Goal: Find specific page/section: Find specific page/section

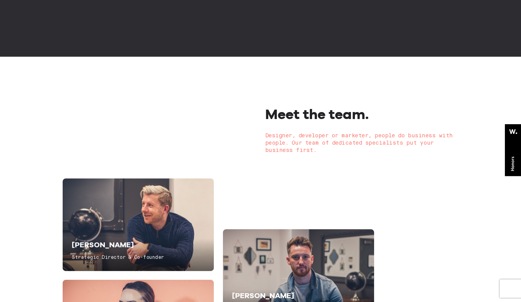
scroll to position [1479, 0]
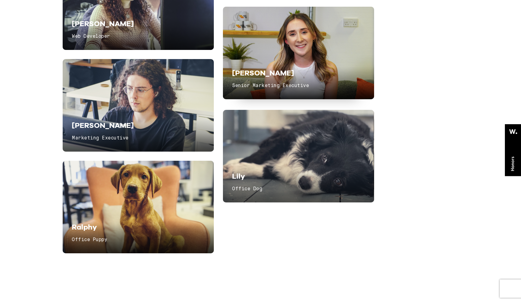
click at [258, 80] on div "[PERSON_NAME] Senior Marketing Executive" at bounding box center [285, 79] width 107 height 23
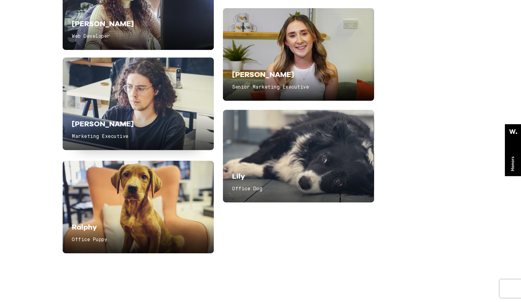
click at [123, 137] on h6 "Marketing Executive" at bounding box center [125, 137] width 107 height 8
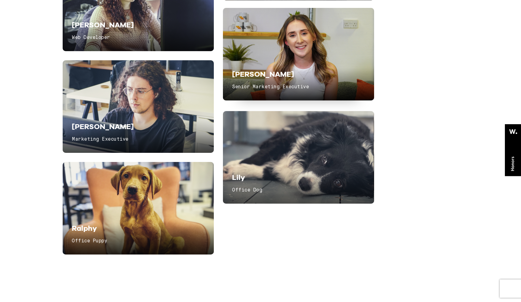
click at [256, 84] on div "[PERSON_NAME] Senior Marketing Executive" at bounding box center [285, 80] width 107 height 23
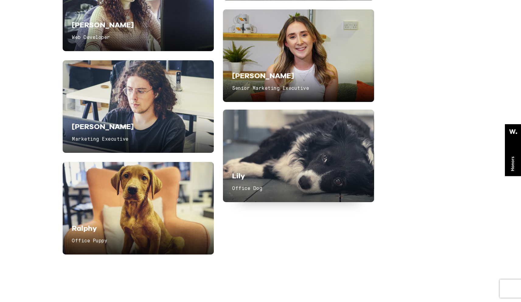
drag, startPoint x: 267, startPoint y: 168, endPoint x: 259, endPoint y: 166, distance: 8.1
click at [266, 167] on div "Lily Office Dog" at bounding box center [298, 156] width 151 height 93
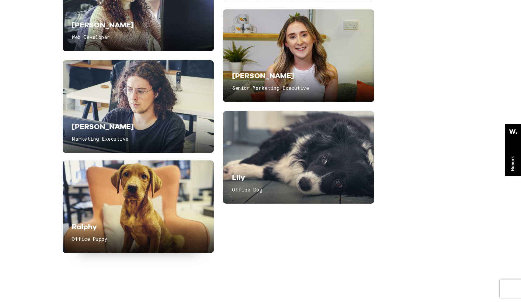
drag, startPoint x: 135, startPoint y: 209, endPoint x: 150, endPoint y: 195, distance: 20.0
click at [135, 209] on div "Ralphy Office Puppy" at bounding box center [138, 206] width 151 height 93
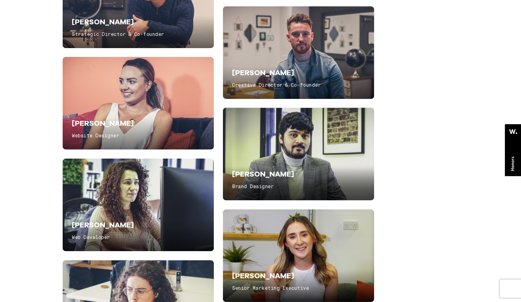
scroll to position [1178, 0]
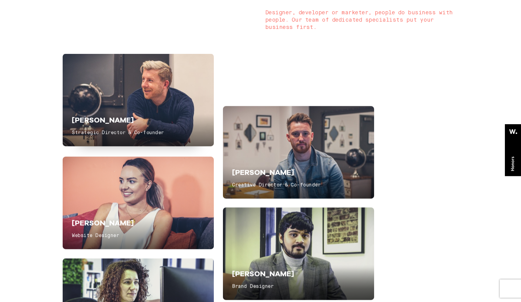
click at [97, 135] on span "Strategic Director & Co-founder" at bounding box center [118, 132] width 92 height 5
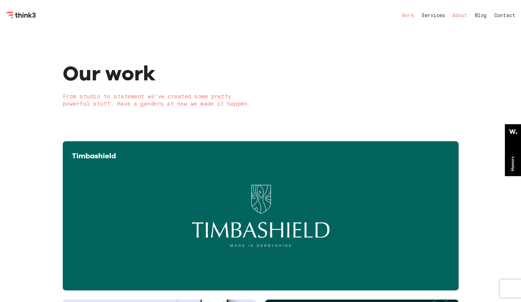
click at [456, 14] on link "About" at bounding box center [460, 15] width 15 height 5
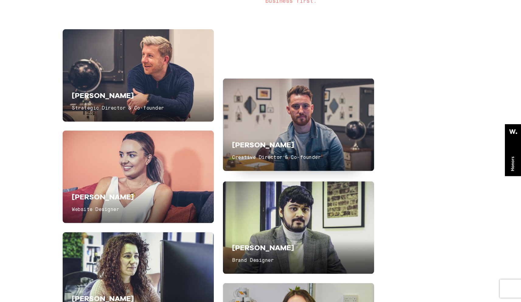
scroll to position [1222, 0]
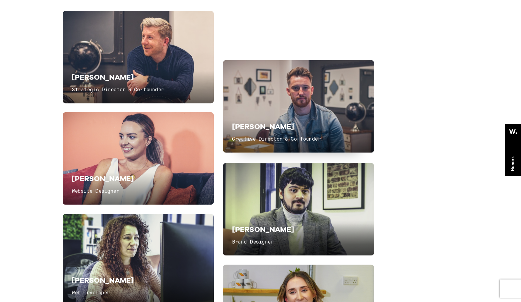
click at [307, 115] on div "Grant Thompson Creative Director & Co-founder" at bounding box center [298, 106] width 151 height 93
click at [255, 140] on span "Creative Director & Co-founder" at bounding box center [276, 139] width 89 height 5
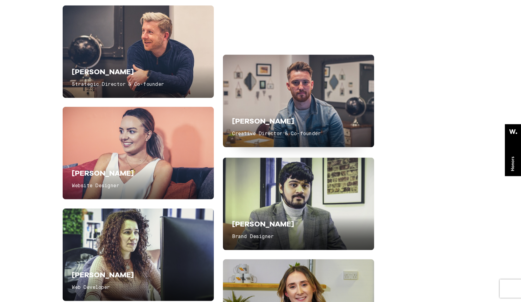
scroll to position [1320, 0]
